Goal: Transaction & Acquisition: Download file/media

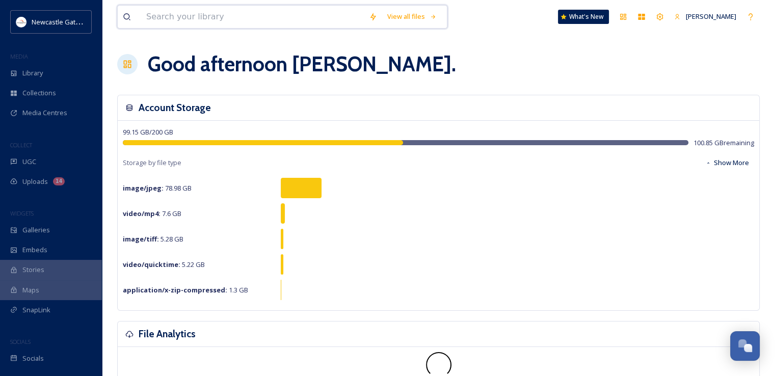
click at [181, 19] on input at bounding box center [252, 17] width 223 height 22
click at [24, 68] on span "Library" at bounding box center [32, 73] width 20 height 10
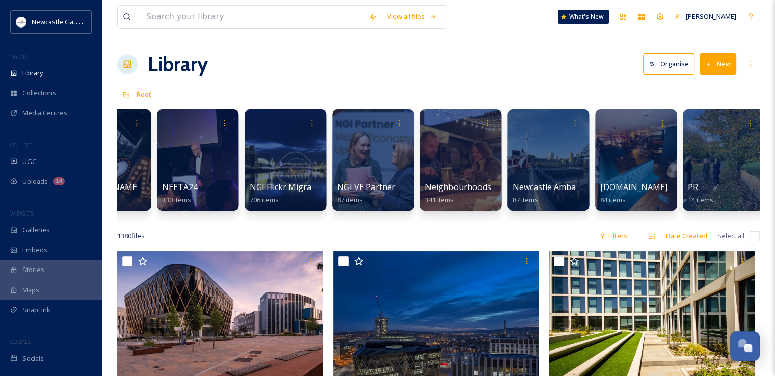
scroll to position [0, 1324]
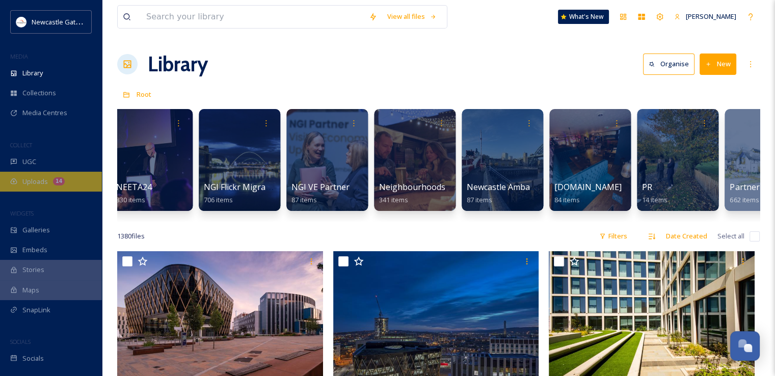
click at [30, 182] on span "Uploads" at bounding box center [34, 182] width 25 height 10
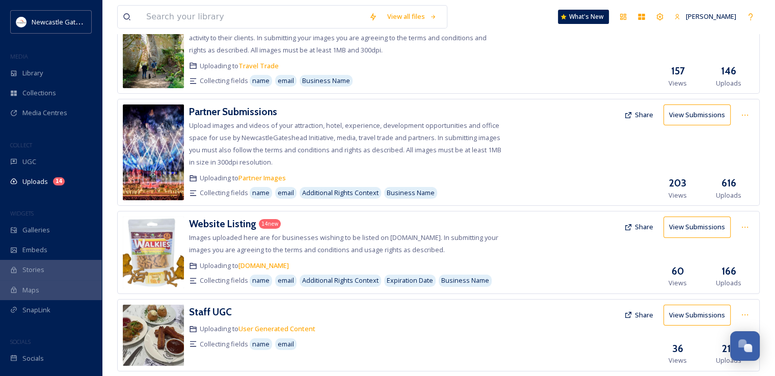
scroll to position [100, 0]
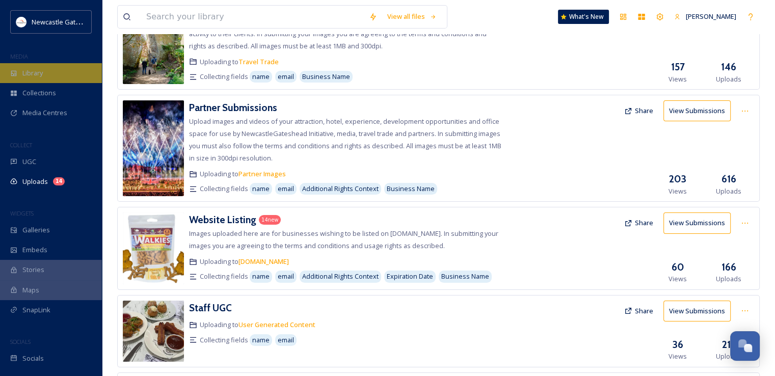
click at [62, 76] on div "Library" at bounding box center [51, 73] width 102 height 20
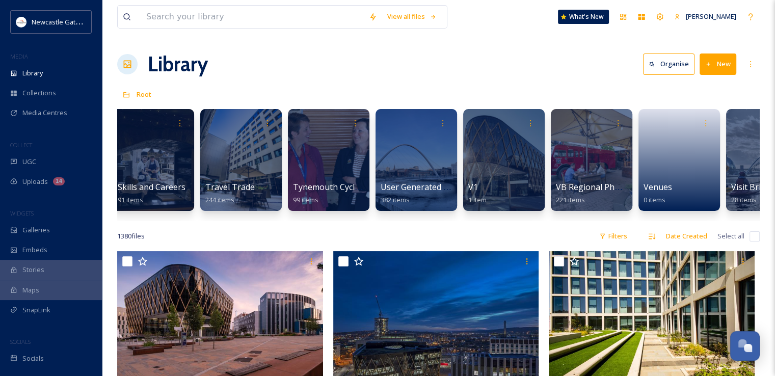
scroll to position [0, 2426]
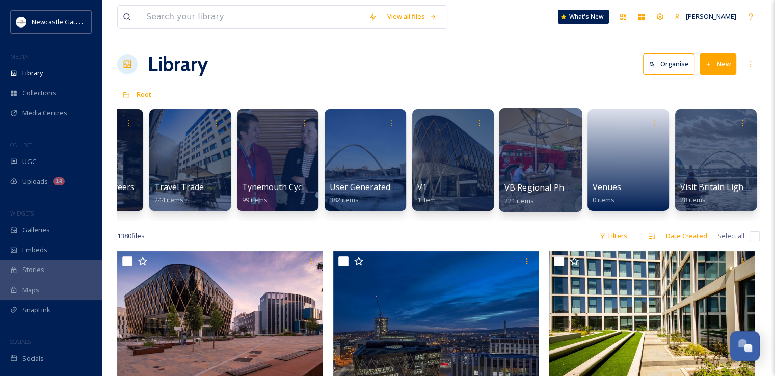
click at [526, 150] on div at bounding box center [540, 160] width 83 height 104
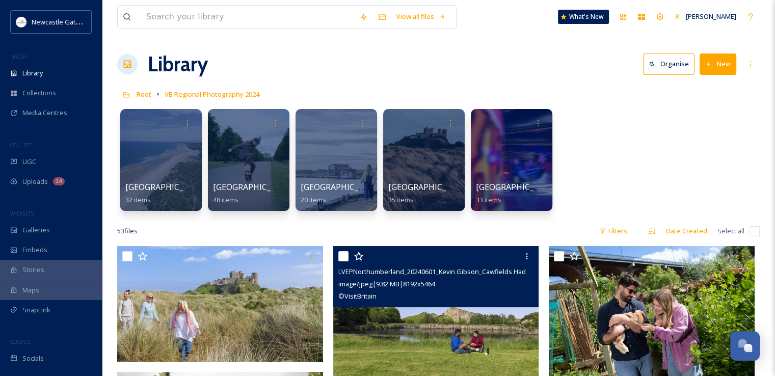
click at [426, 339] on img at bounding box center [436, 315] width 206 height 138
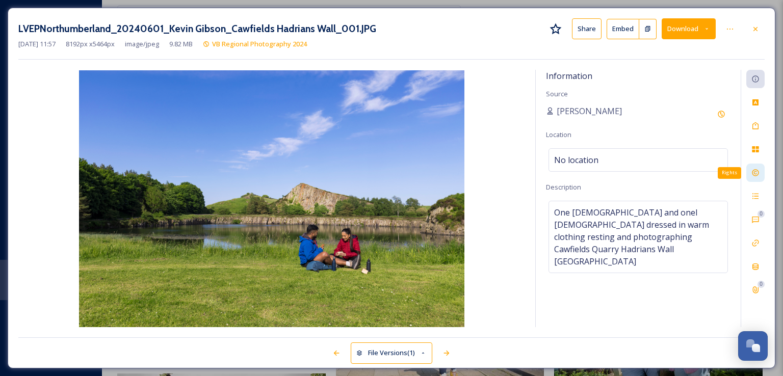
click at [752, 174] on icon at bounding box center [755, 173] width 7 height 7
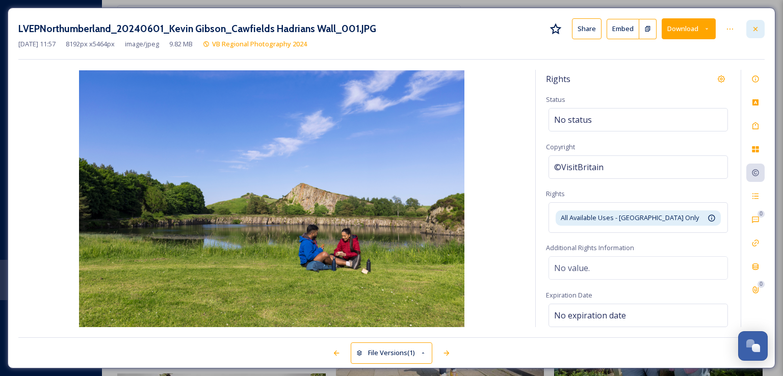
click at [758, 32] on icon at bounding box center [755, 29] width 8 height 8
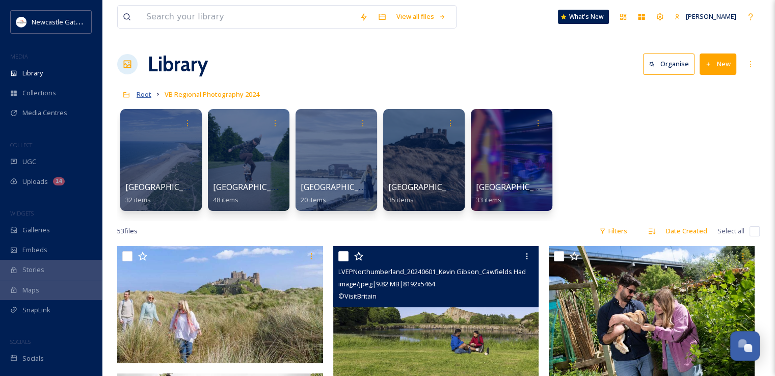
click at [139, 94] on span "Root" at bounding box center [144, 94] width 15 height 9
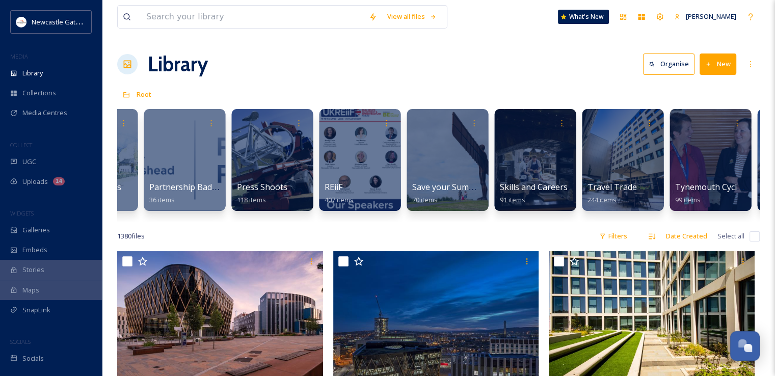
scroll to position [0, 1998]
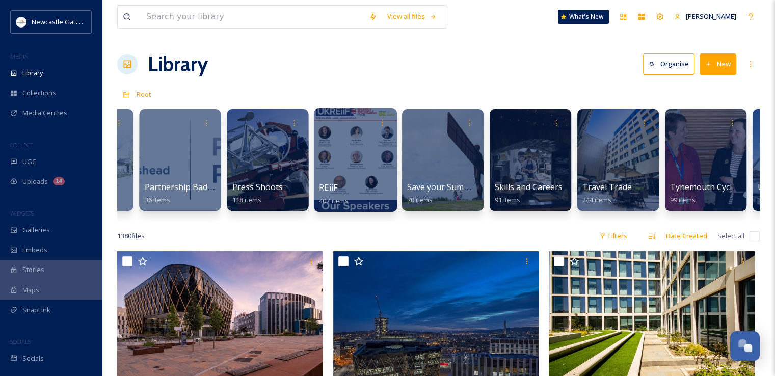
click at [365, 175] on div at bounding box center [354, 160] width 83 height 104
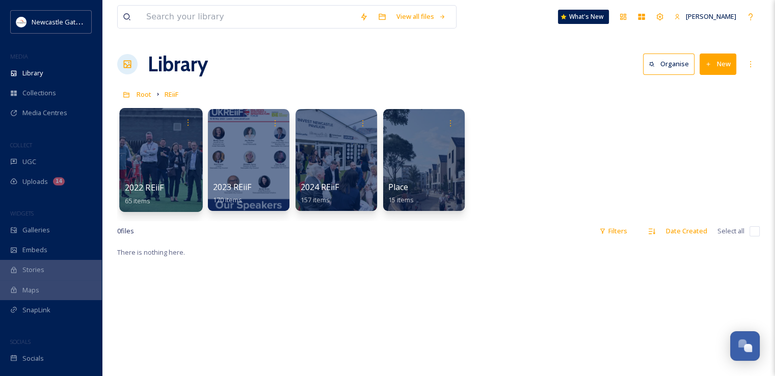
click at [137, 181] on div "2022 REiiF 65 items" at bounding box center [161, 193] width 73 height 25
click at [143, 152] on div at bounding box center [160, 160] width 83 height 104
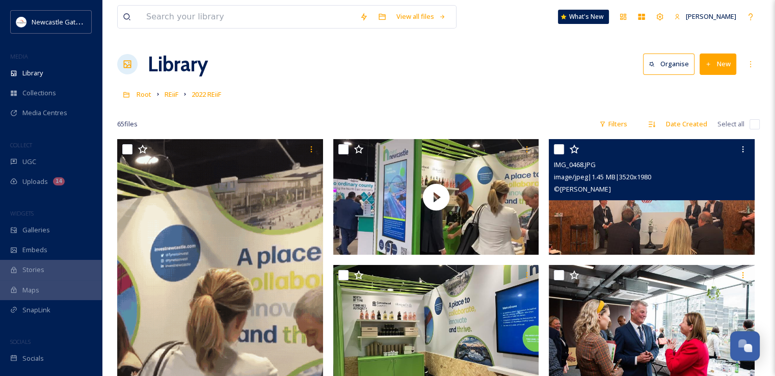
click at [646, 229] on img at bounding box center [652, 197] width 206 height 116
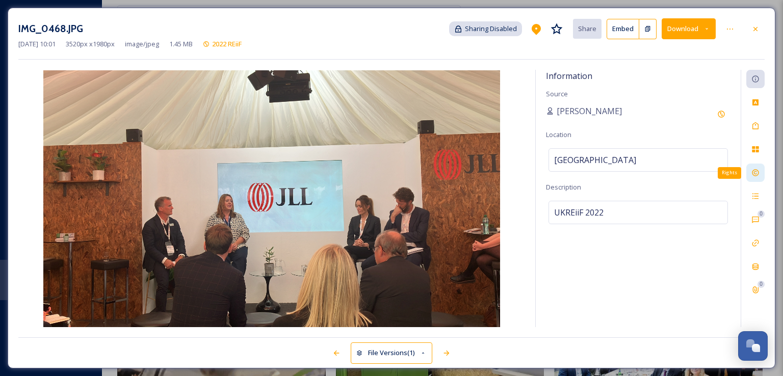
click at [753, 172] on icon at bounding box center [755, 173] width 8 height 8
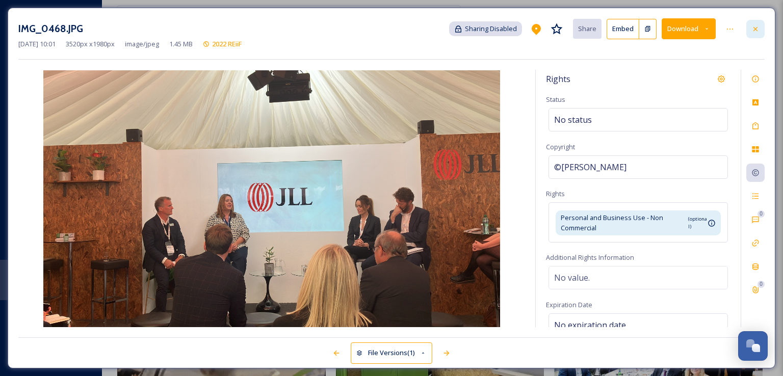
click at [756, 32] on icon at bounding box center [755, 29] width 8 height 8
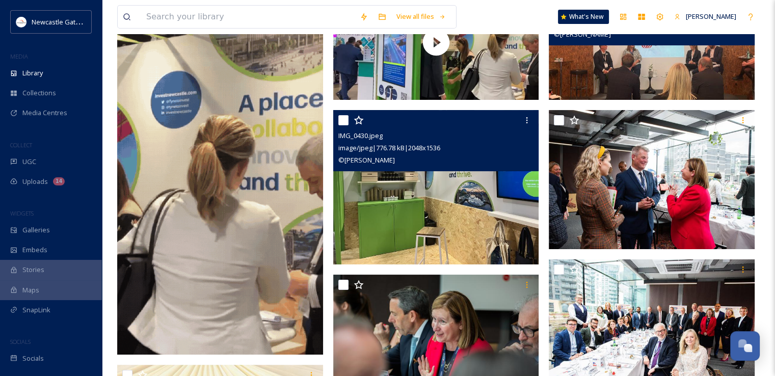
scroll to position [156, 0]
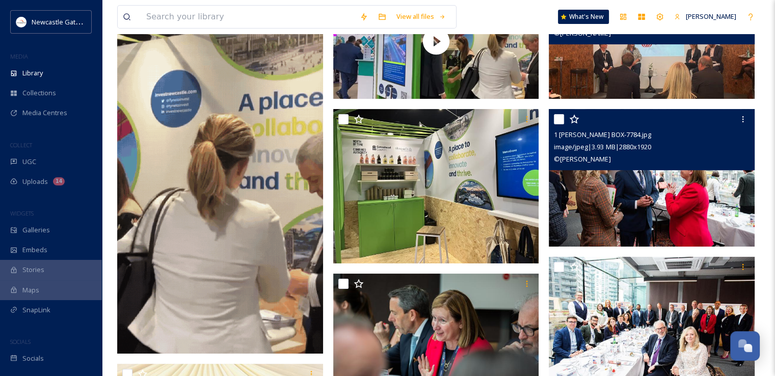
click at [640, 203] on img at bounding box center [652, 178] width 206 height 138
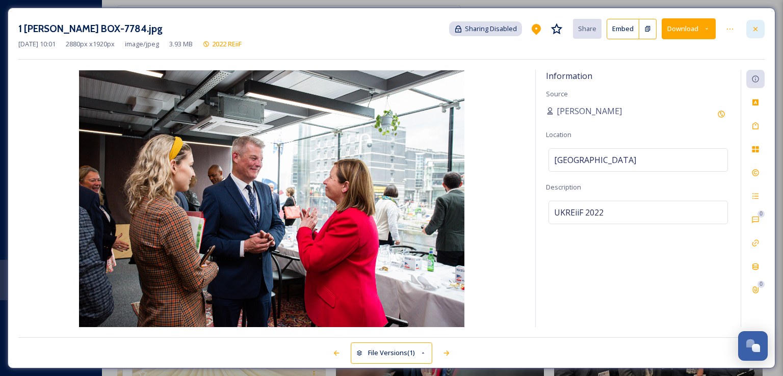
click at [753, 25] on icon at bounding box center [755, 29] width 8 height 8
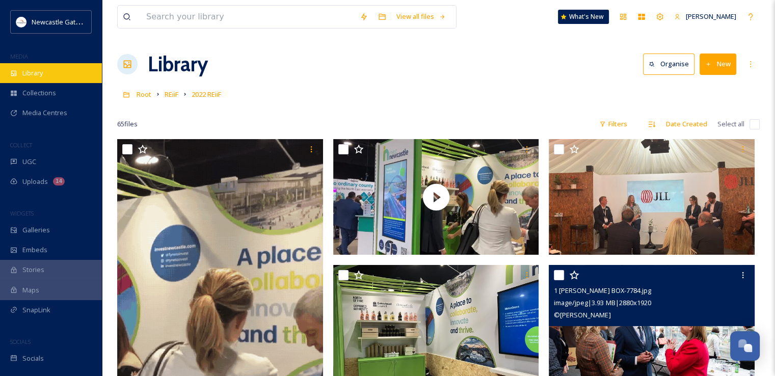
click at [34, 72] on span "Library" at bounding box center [32, 73] width 20 height 10
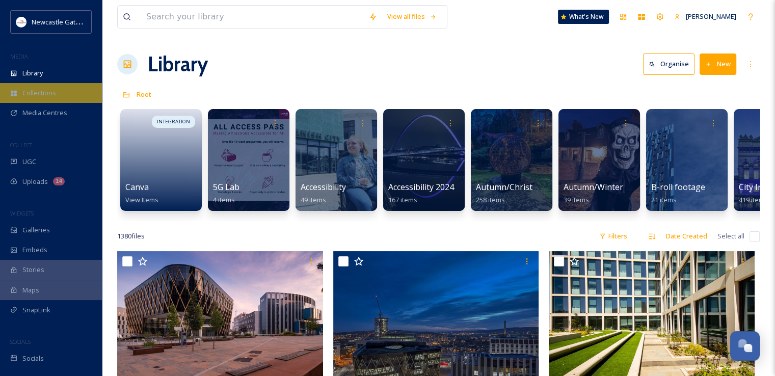
click at [28, 92] on span "Collections" at bounding box center [39, 93] width 34 height 10
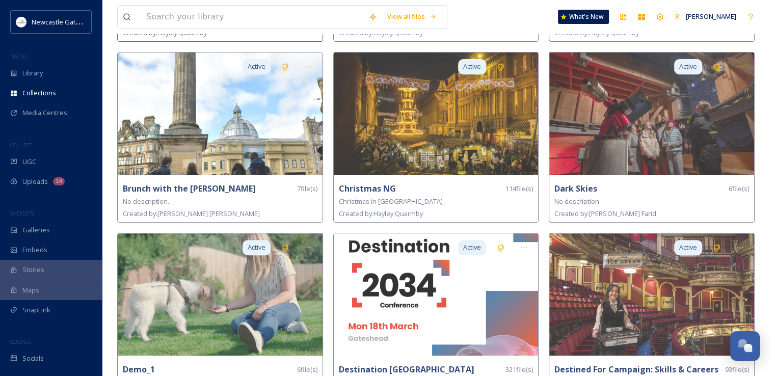
scroll to position [428, 0]
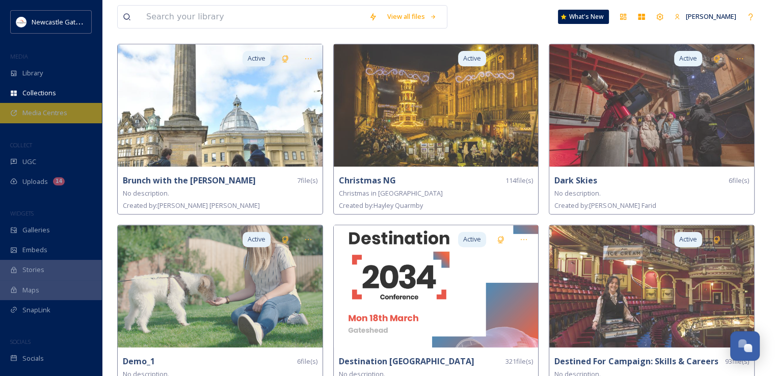
click at [28, 118] on div "Media Centres" at bounding box center [51, 113] width 102 height 20
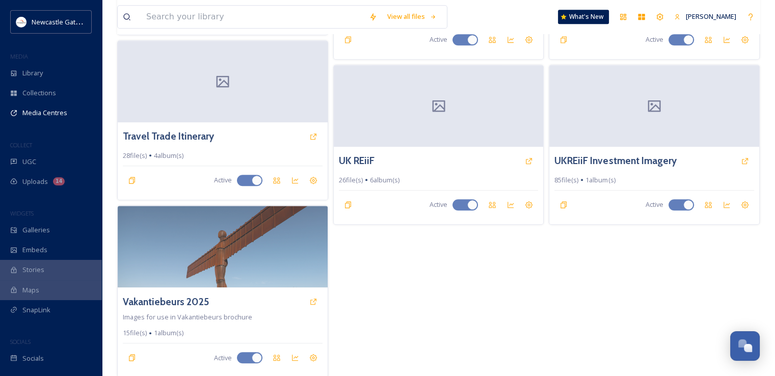
scroll to position [579, 0]
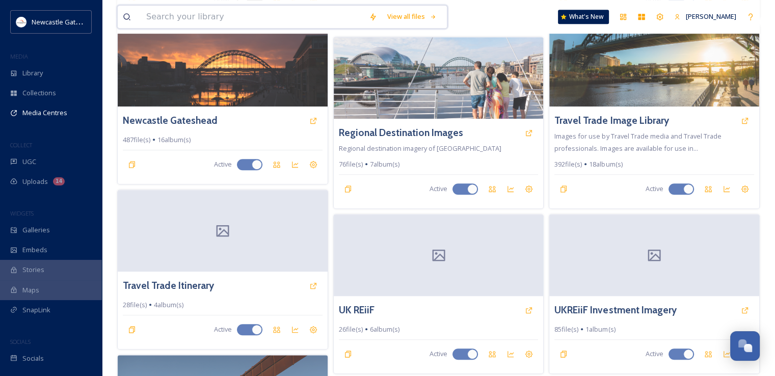
click at [163, 20] on input at bounding box center [252, 17] width 223 height 22
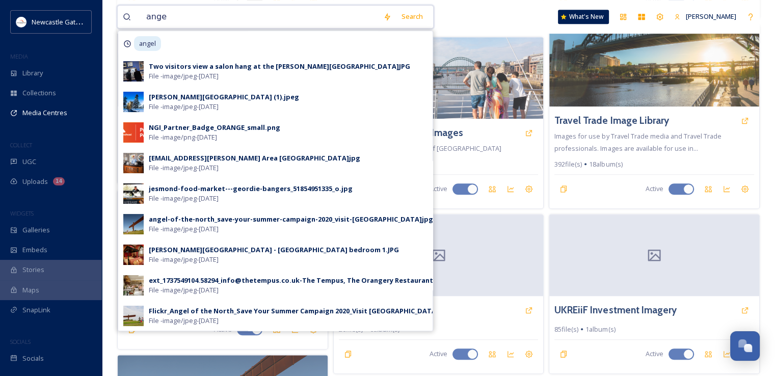
type input "angel"
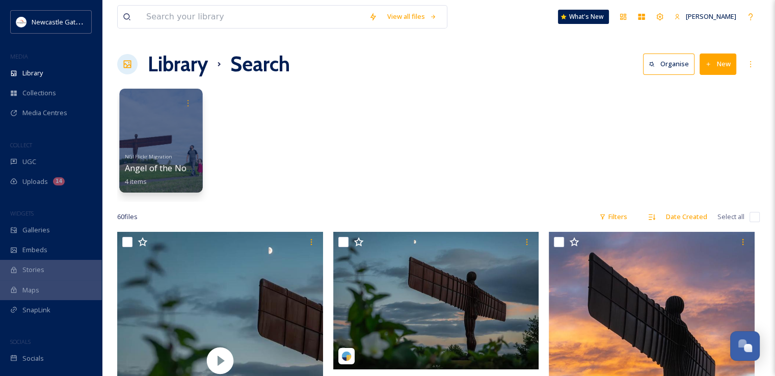
click at [156, 154] on span "NGI Flickr Migration" at bounding box center [148, 156] width 47 height 7
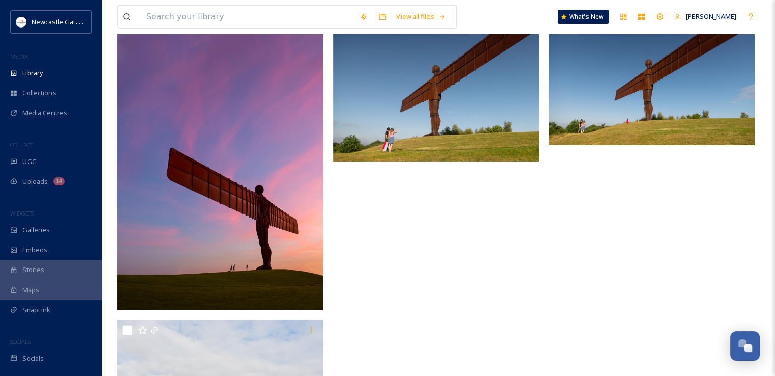
scroll to position [139, 0]
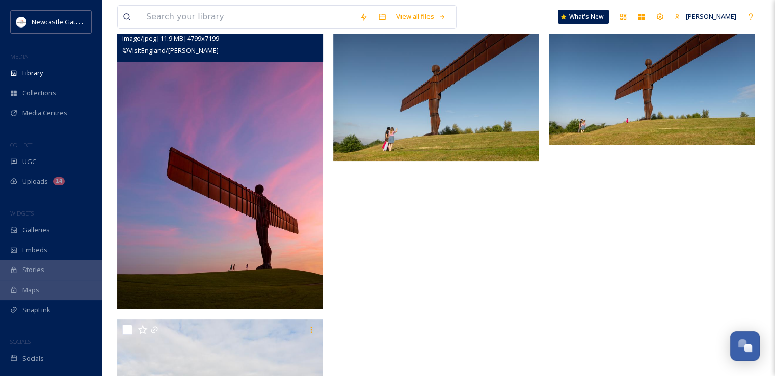
click at [271, 184] on img at bounding box center [220, 155] width 206 height 309
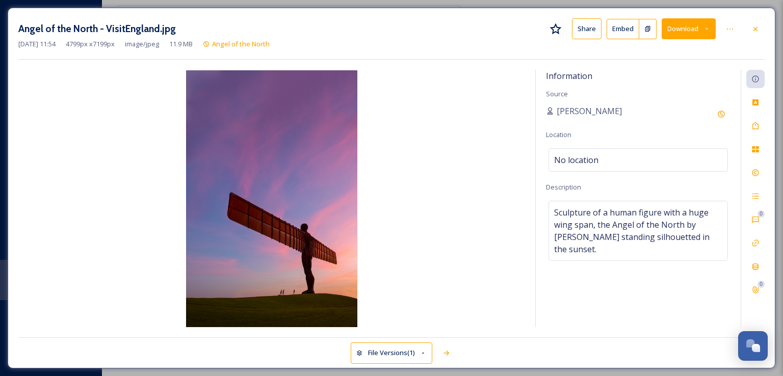
click at [691, 36] on button "Download" at bounding box center [689, 28] width 54 height 21
click at [752, 174] on icon at bounding box center [755, 173] width 8 height 8
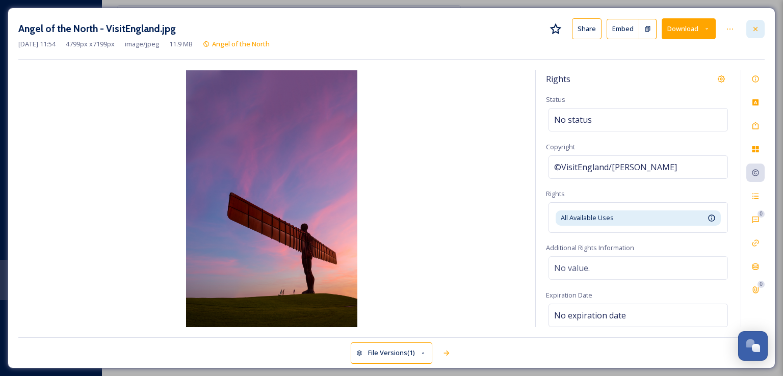
click at [756, 26] on icon at bounding box center [755, 29] width 8 height 8
